Goal: Check status

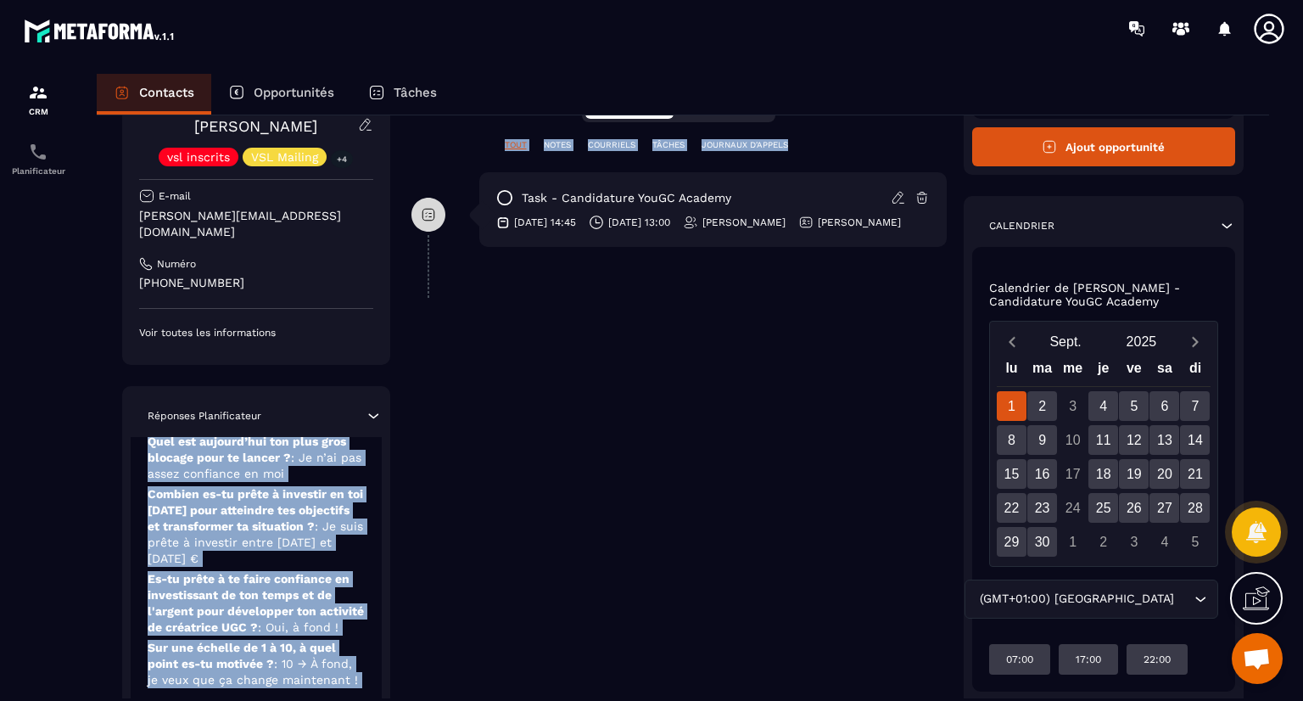
scroll to position [431, 0]
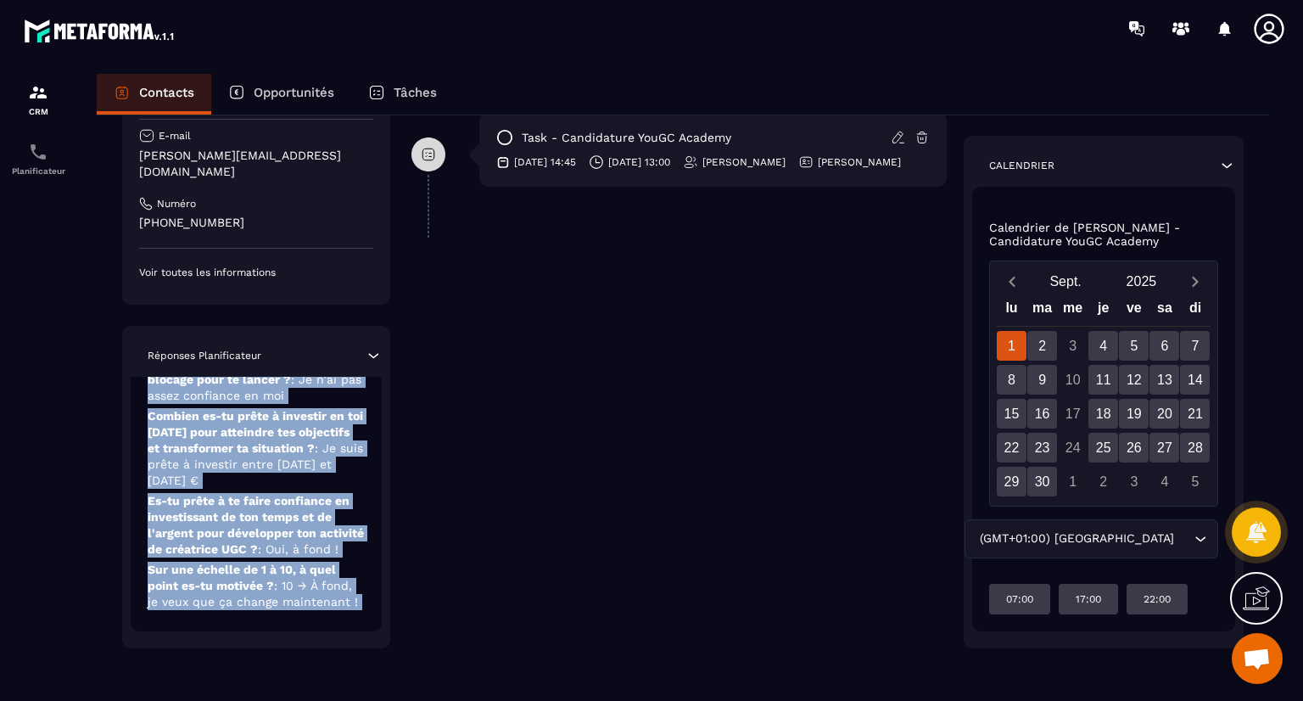
click at [293, 635] on div "Candidature YouGC Academy [DATE] Quelle est ta profession actuelle ? : Déjà fre…" at bounding box center [256, 508] width 251 height 263
click at [357, 562] on p "Es-tu prête à te faire confiance en investissant de ton temps et de l'argent po…" at bounding box center [256, 586] width 217 height 48
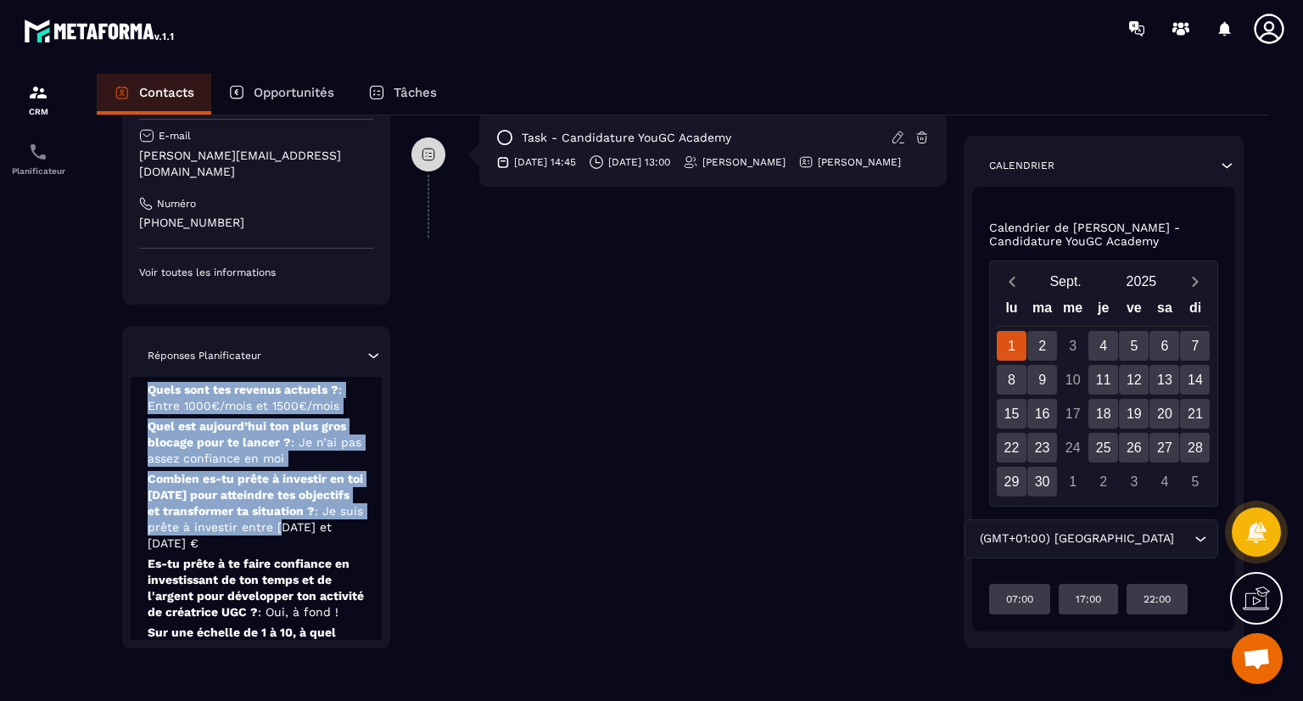
scroll to position [0, 0]
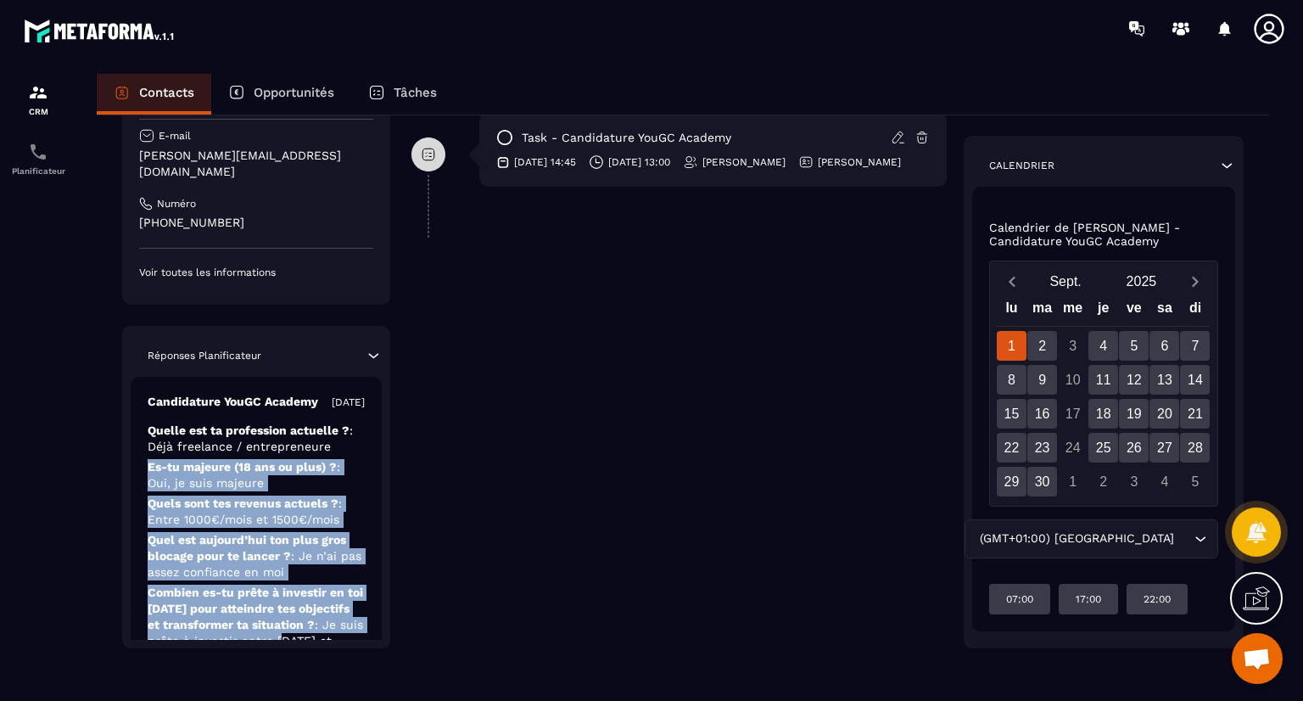
click at [338, 457] on div "Candidature YouGC Academy [DATE] Quelle est ta profession actuelle ? : Déjà fre…" at bounding box center [256, 592] width 251 height 431
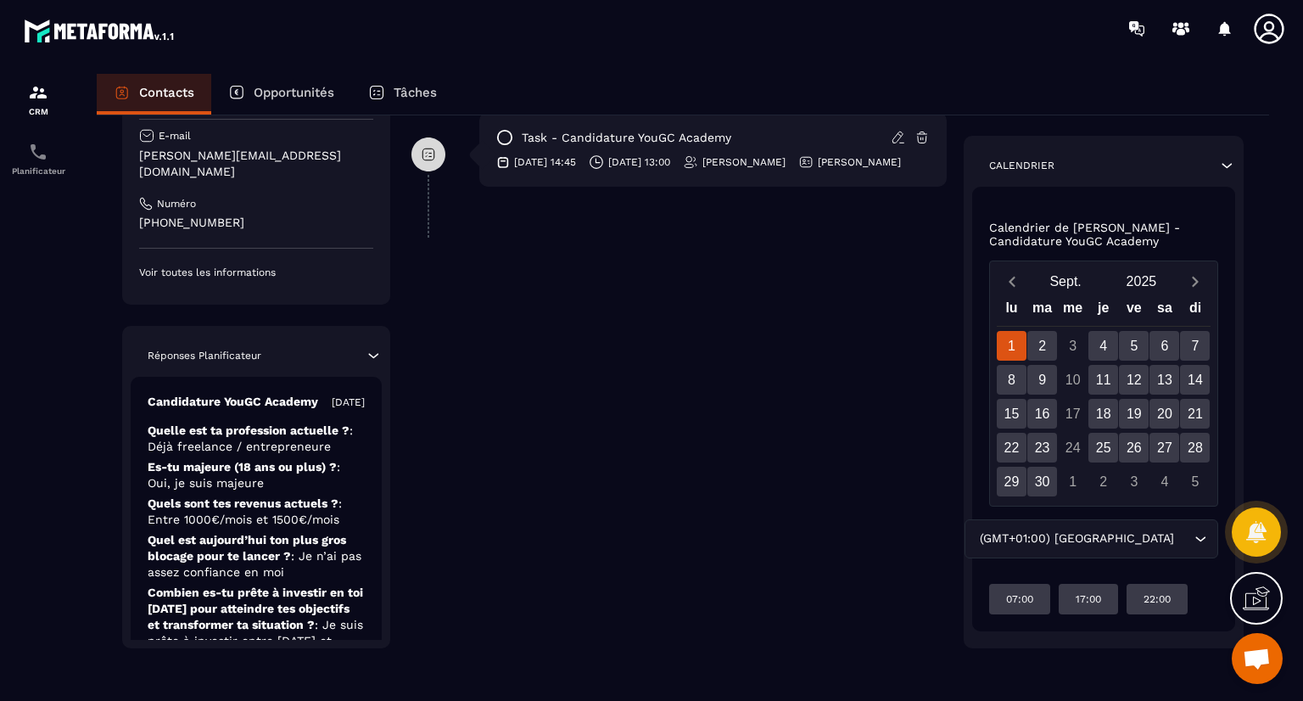
click at [286, 428] on div "Candidature YouGC Academy [DATE] Quelle est ta profession actuelle ? : Déjà fre…" at bounding box center [256, 592] width 251 height 431
drag, startPoint x: 677, startPoint y: 408, endPoint x: 680, endPoint y: 299, distance: 109.5
click at [680, 299] on div "**********" at bounding box center [678, 203] width 535 height 889
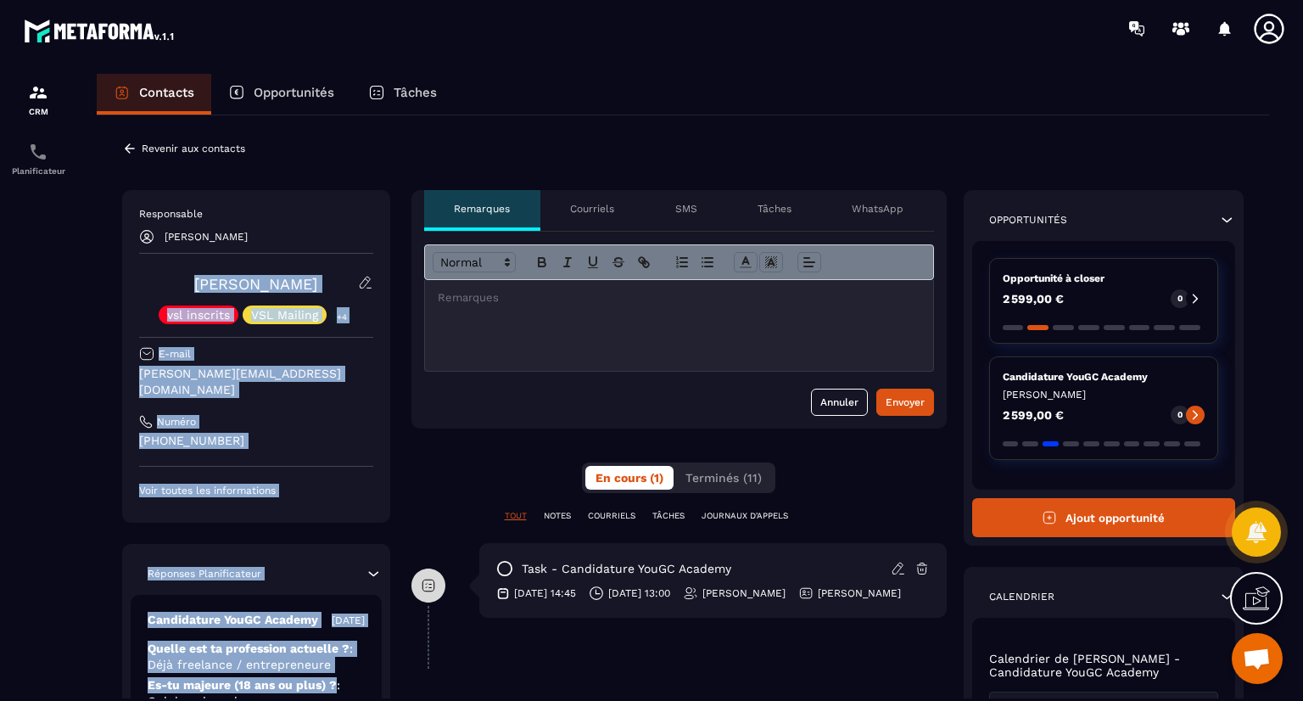
drag, startPoint x: 333, startPoint y: 481, endPoint x: 394, endPoint y: 249, distance: 239.3
click at [394, 249] on div "Responsable [PERSON_NAME] [PERSON_NAME] vsl inscrits VSL Mailing +4 E-mail [PER…" at bounding box center [683, 634] width 1122 height 889
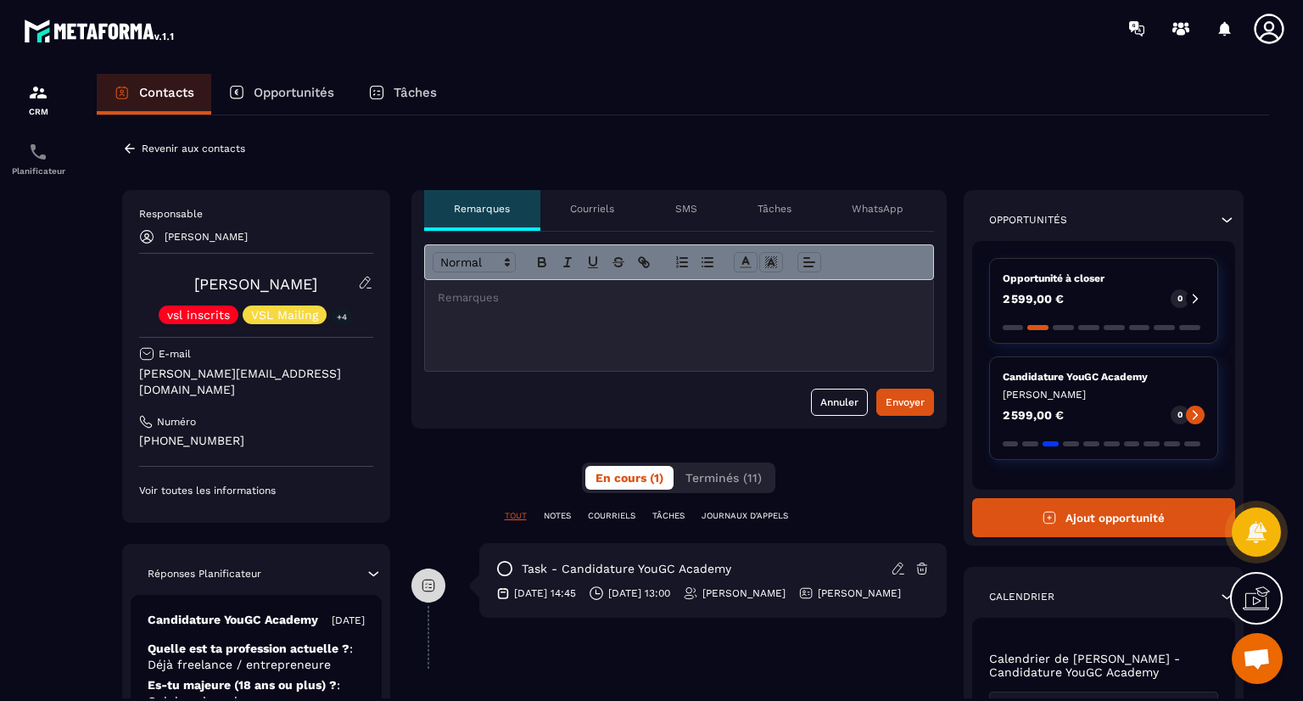
click at [364, 150] on div "Revenir aux contacts Responsable [PERSON_NAME] [PERSON_NAME] vsl inscrits VSL M…" at bounding box center [683, 622] width 1172 height 1015
